Goal: Task Accomplishment & Management: Complete application form

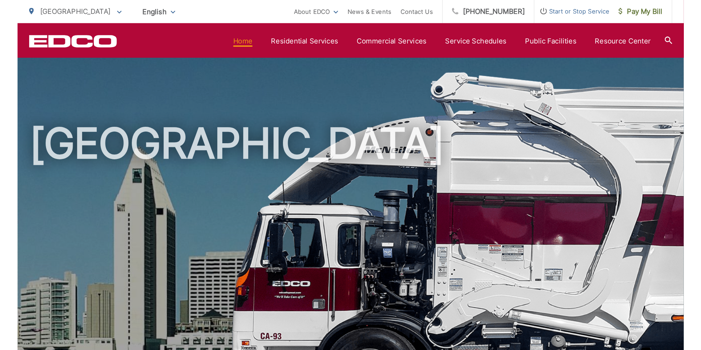
scroll to position [265, 0]
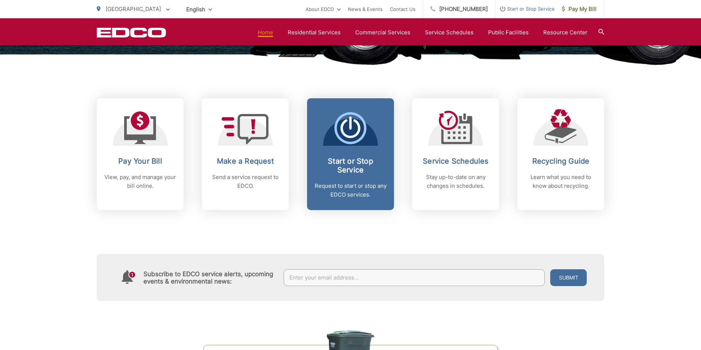
click at [345, 138] on icon at bounding box center [351, 128] width 32 height 32
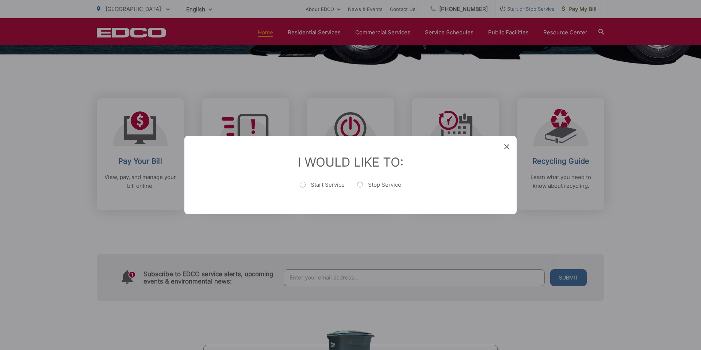
click at [324, 190] on label "Start Service" at bounding box center [322, 188] width 45 height 15
radio input "true"
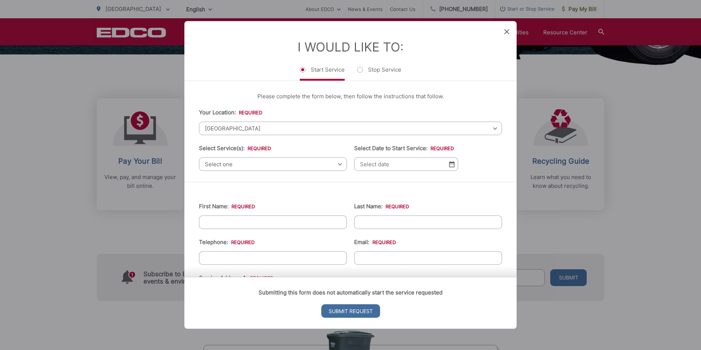
click at [291, 163] on span "Select one" at bounding box center [273, 164] width 148 height 14
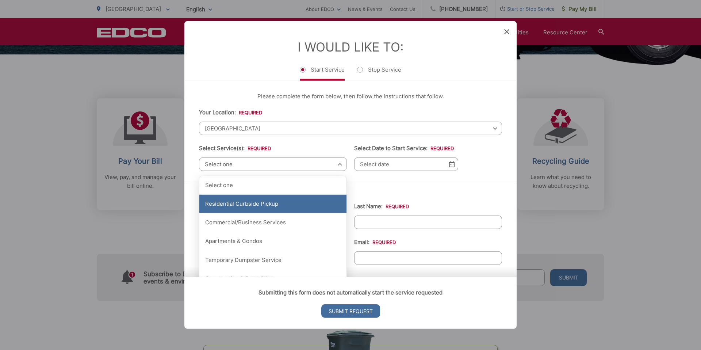
click at [268, 204] on div "Residential Curbside Pickup" at bounding box center [272, 204] width 147 height 18
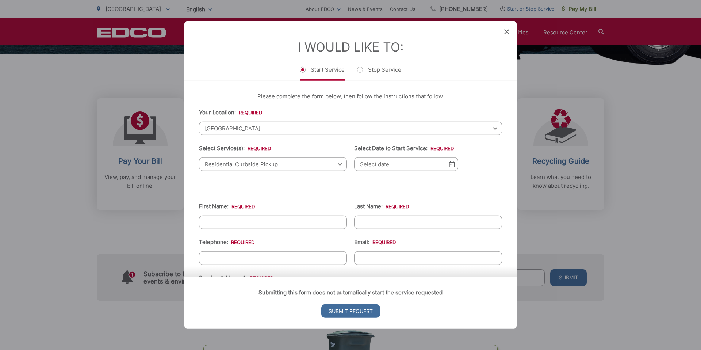
click at [390, 163] on input "Select Date to Start Service: *" at bounding box center [406, 164] width 104 height 14
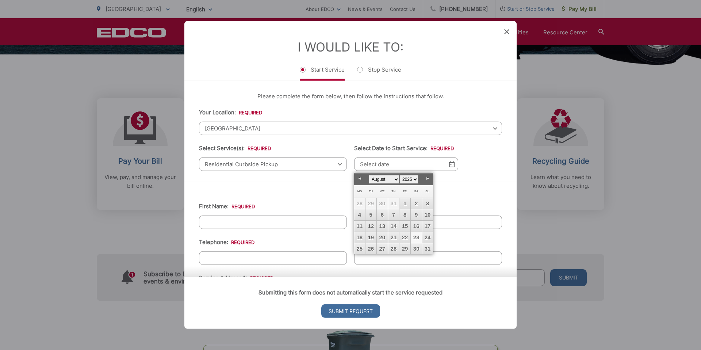
click at [419, 237] on link "23" at bounding box center [416, 237] width 11 height 11
type input "[DATE]"
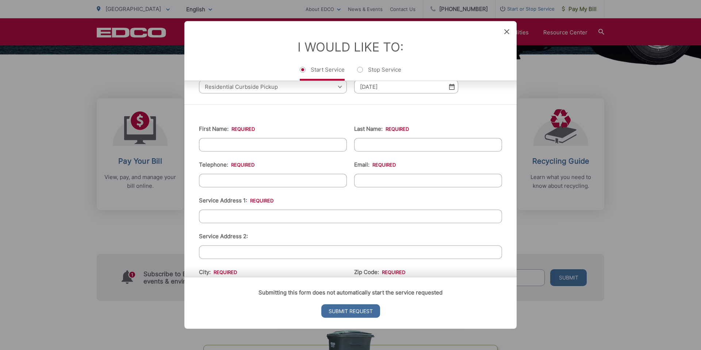
scroll to position [81, 0]
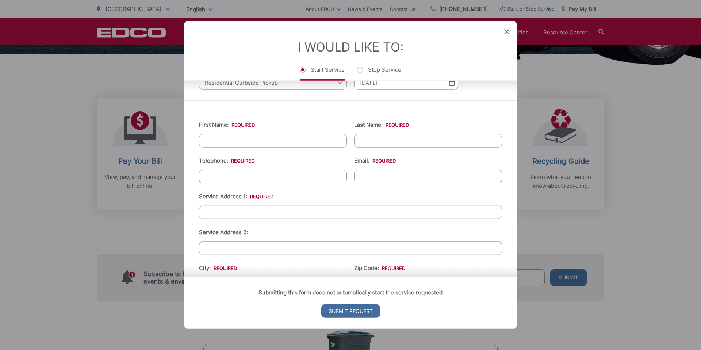
click at [290, 144] on input "First Name: *" at bounding box center [273, 141] width 148 height 14
type input "[PERSON_NAME]"
type input "[PHONE_NUMBER]"
type input "[EMAIL_ADDRESS][DOMAIN_NAME]"
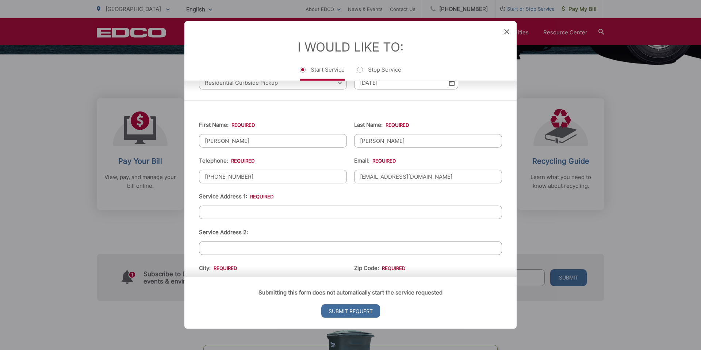
type input "Orlando"
type input "32803"
type input "[STREET_ADDRESS][PERSON_NAME]"
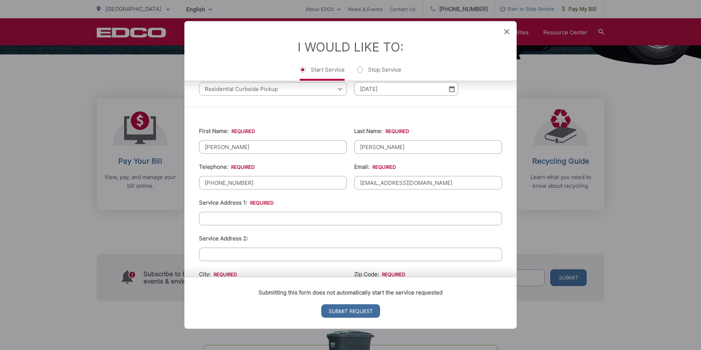
scroll to position [57, 0]
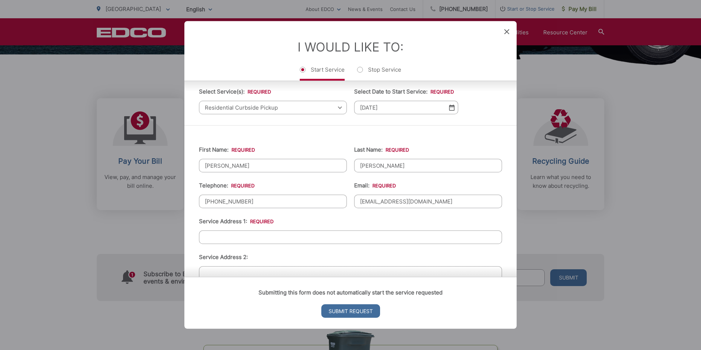
click at [263, 161] on input "[PERSON_NAME]" at bounding box center [273, 166] width 148 height 14
type input "[PERSON_NAME]"
click at [239, 239] on input "Service Address 1: *" at bounding box center [350, 237] width 303 height 14
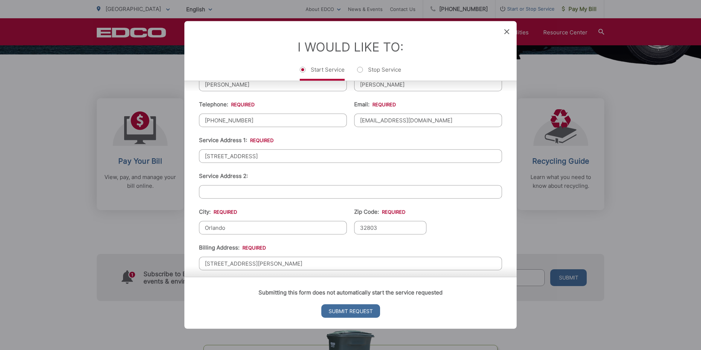
scroll to position [151, 0]
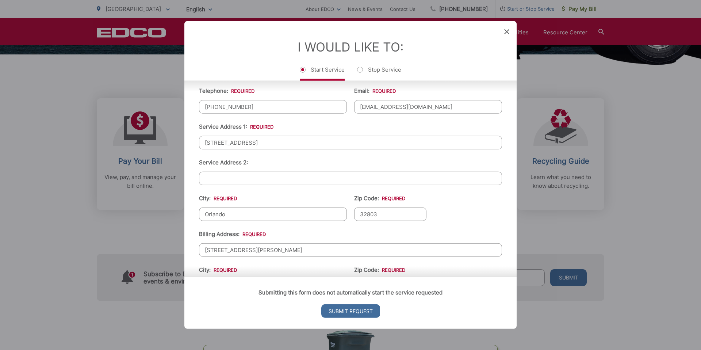
type input "[STREET_ADDRESS]"
click at [295, 209] on input "Orlando" at bounding box center [273, 214] width 148 height 14
type input "[GEOGRAPHIC_DATA]"
type input "92128"
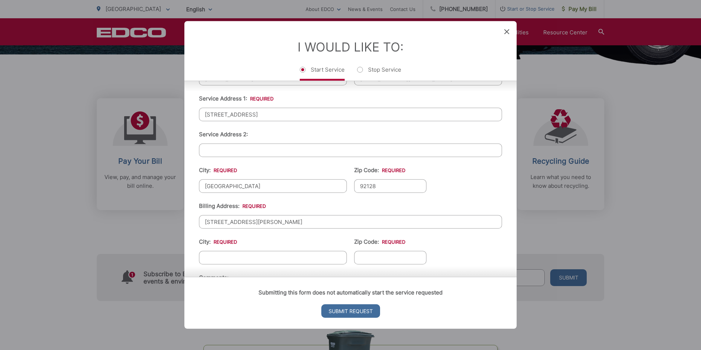
scroll to position [181, 0]
type input "[STREET_ADDRESS]"
type input "[GEOGRAPHIC_DATA]"
type input "92128"
click at [499, 259] on ul "First Name: * [PERSON_NAME] Last Name: * [PERSON_NAME] Telephone: * [PHONE_NUMB…" at bounding box center [350, 171] width 303 height 319
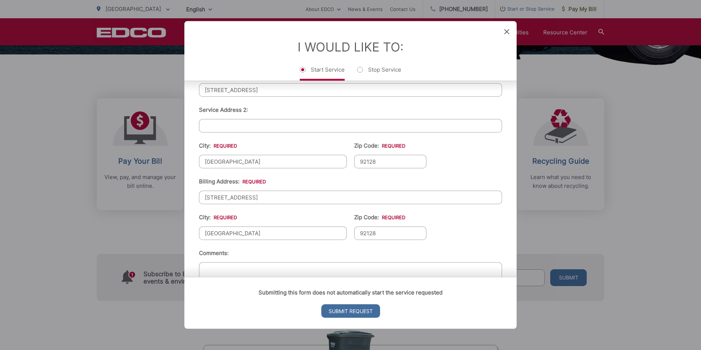
scroll to position [247, 0]
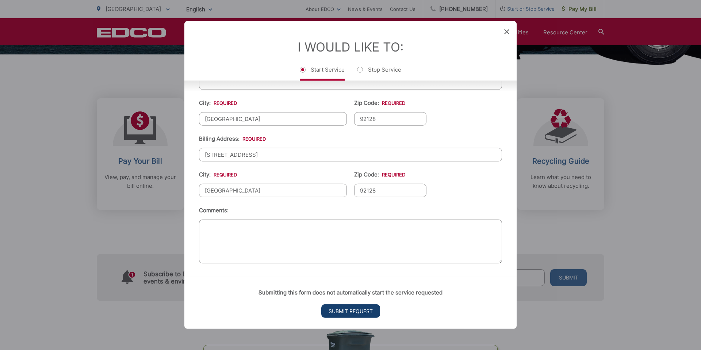
click at [358, 276] on input "Submit Request" at bounding box center [350, 311] width 59 height 14
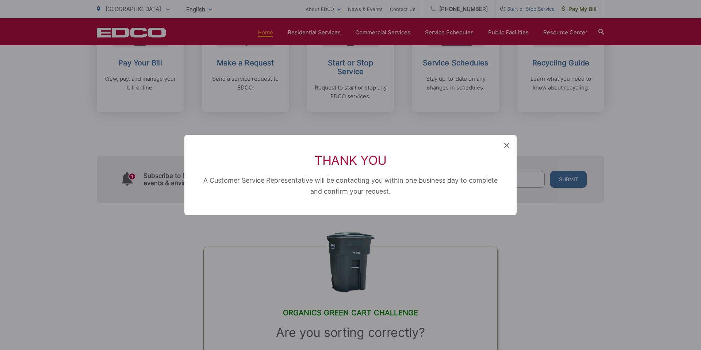
scroll to position [0, 0]
